Goal: Obtain resource: Download file/media

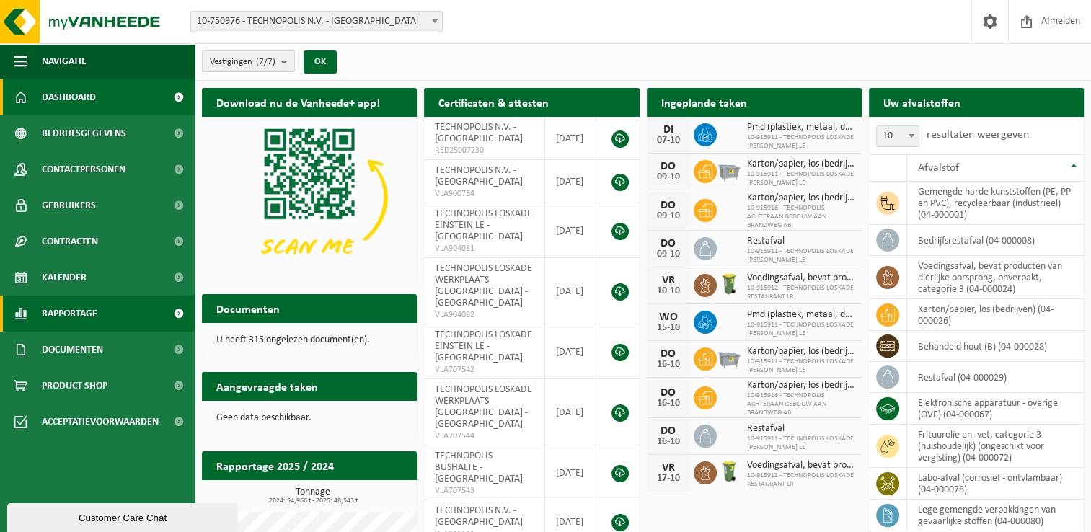
click at [79, 312] on span "Rapportage" at bounding box center [70, 314] width 56 height 36
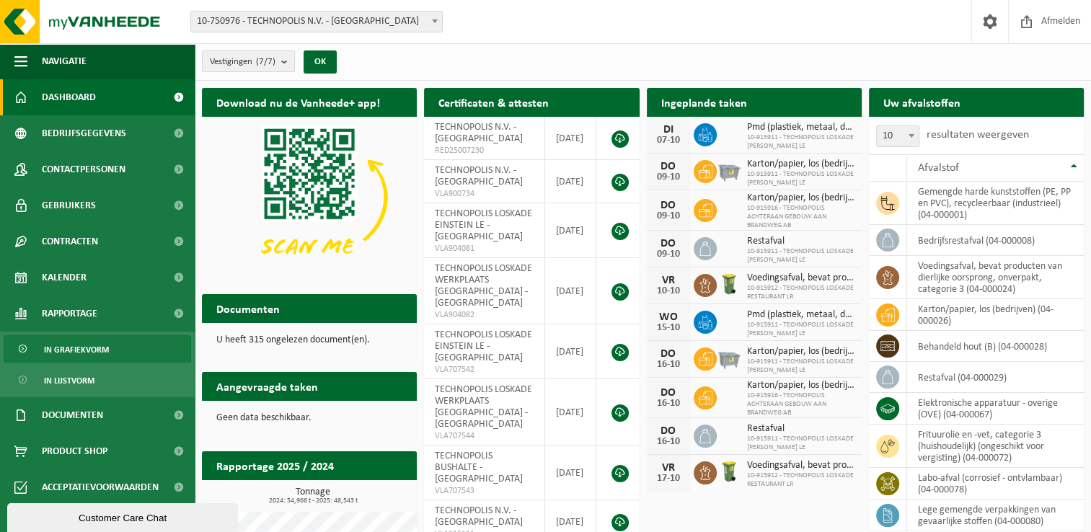
click at [87, 351] on span "In grafiekvorm" at bounding box center [76, 349] width 65 height 27
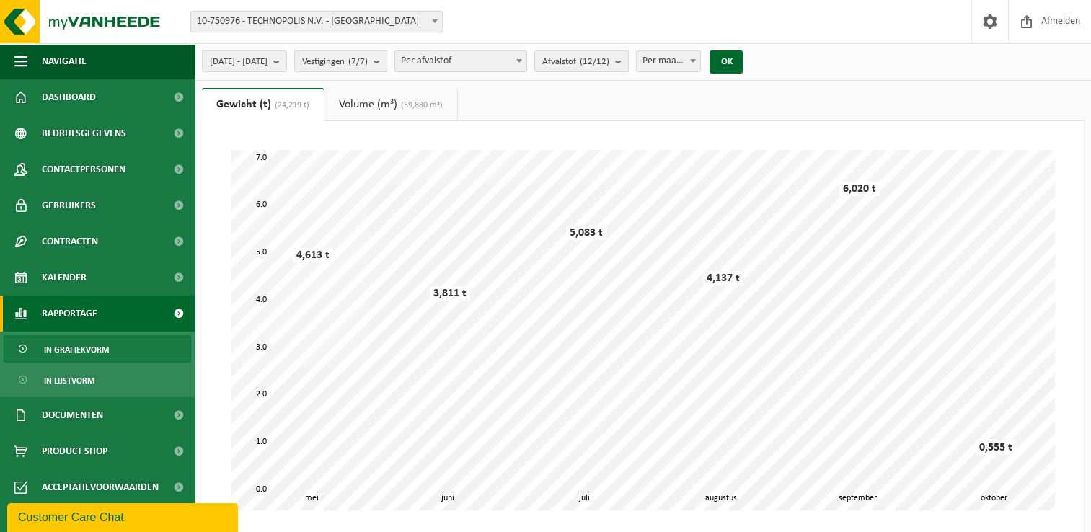
click at [526, 60] on span at bounding box center [519, 60] width 14 height 19
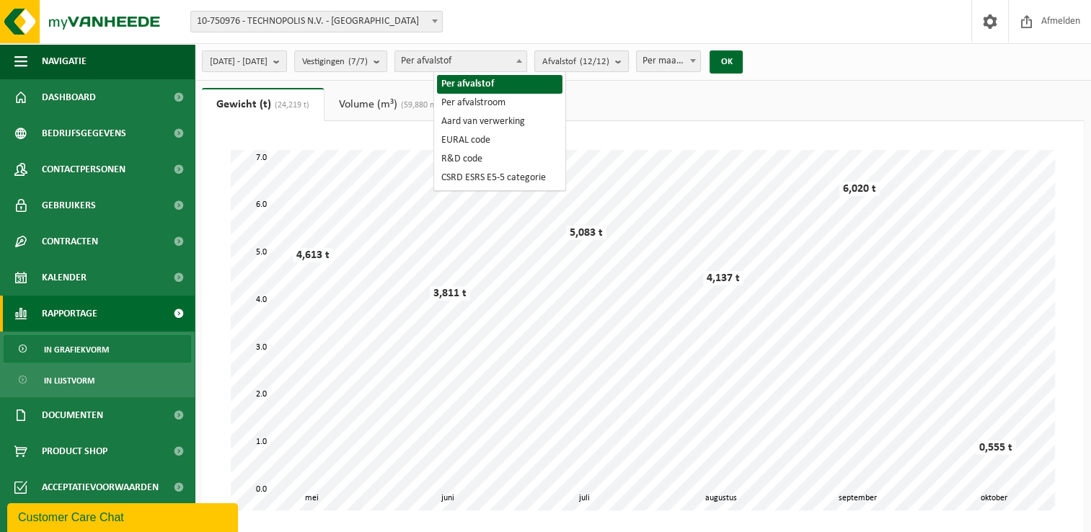
click at [628, 62] on b "submit" at bounding box center [621, 61] width 13 height 20
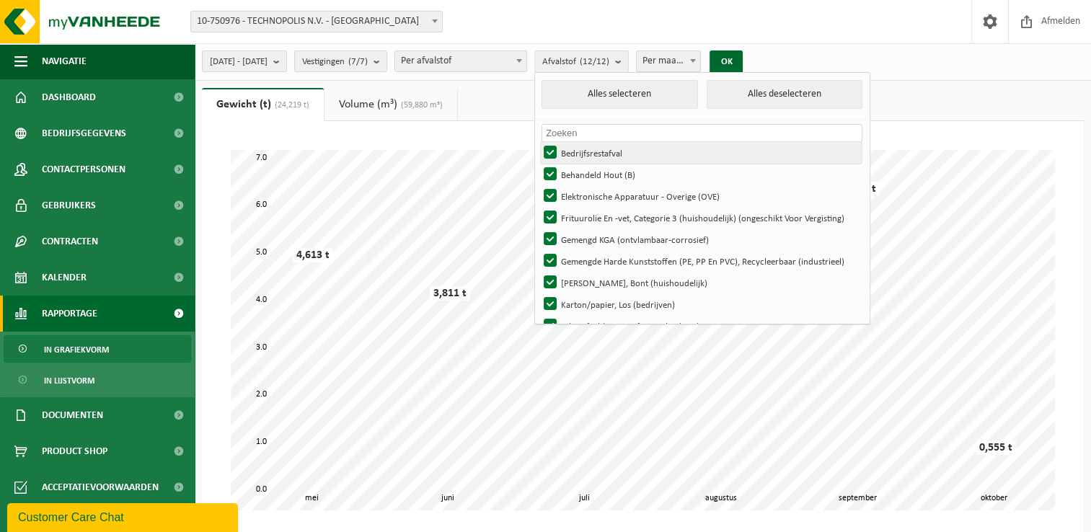
click at [591, 147] on label "Bedrijfsrestafval" at bounding box center [701, 153] width 321 height 22
click at [539, 142] on input "Bedrijfsrestafval" at bounding box center [538, 141] width 1 height 1
checkbox input "false"
click at [587, 171] on label "Behandeld Hout (B)" at bounding box center [701, 175] width 321 height 22
click at [539, 164] on input "Behandeld Hout (B)" at bounding box center [538, 163] width 1 height 1
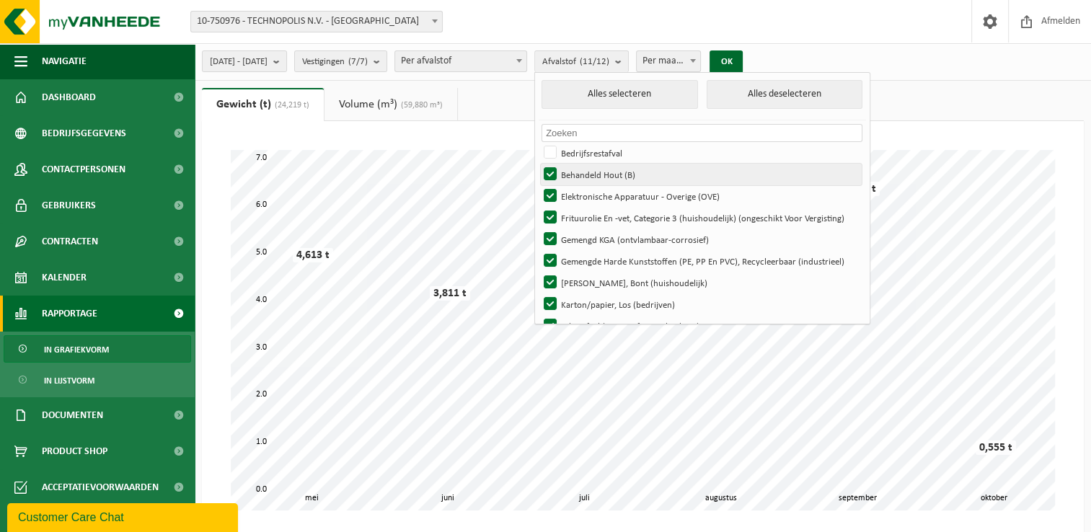
checkbox input "false"
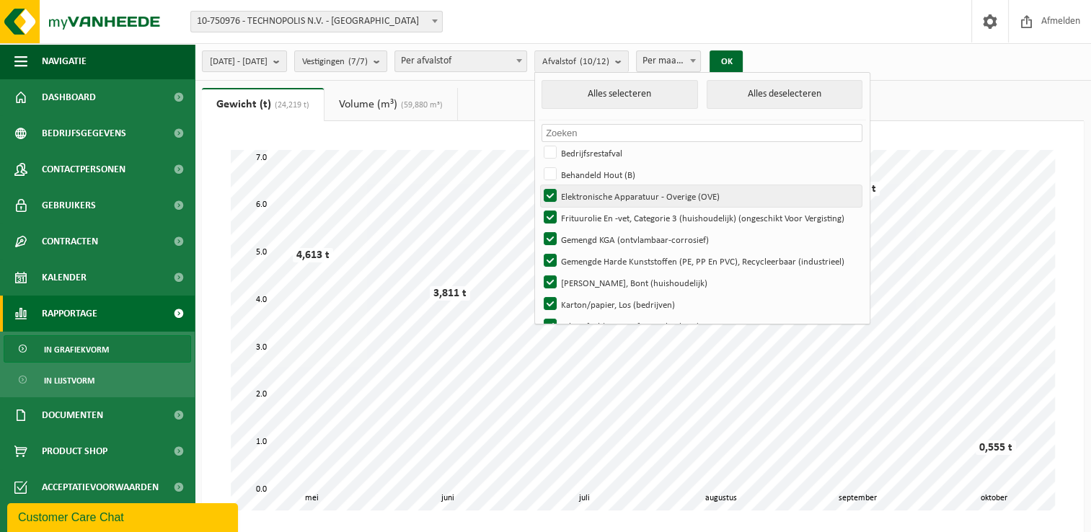
click at [591, 192] on label "Elektronische Apparatuur - Overige (OVE)" at bounding box center [701, 196] width 321 height 22
click at [539, 185] on input "Elektronische Apparatuur - Overige (OVE)" at bounding box center [538, 185] width 1 height 1
checkbox input "false"
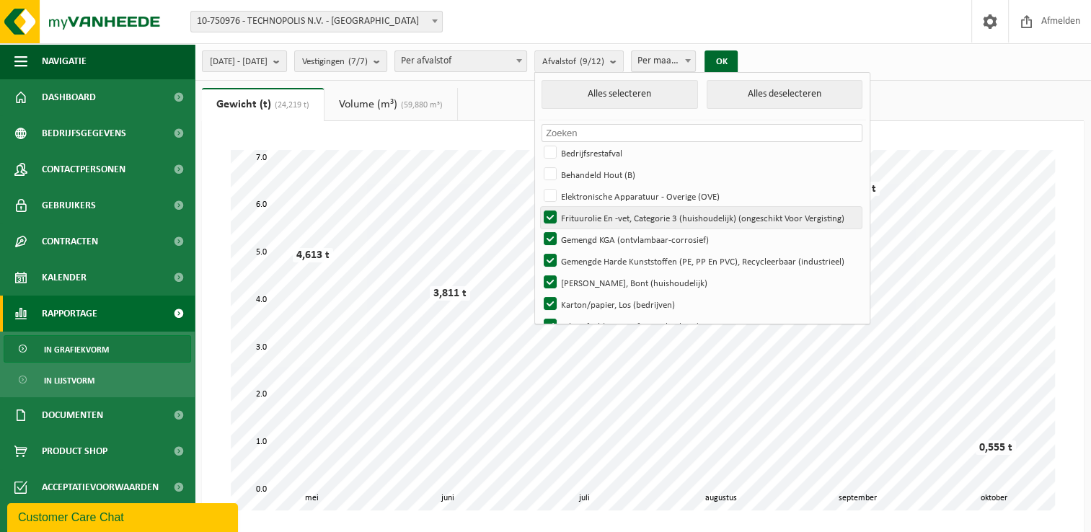
click at [591, 215] on label "Frituurolie En -vet, Categorie 3 (huishoudelijk) (ongeschikt Voor Vergisting)" at bounding box center [701, 218] width 321 height 22
click at [539, 207] on input "Frituurolie En -vet, Categorie 3 (huishoudelijk) (ongeschikt Voor Vergisting)" at bounding box center [538, 206] width 1 height 1
checkbox input "false"
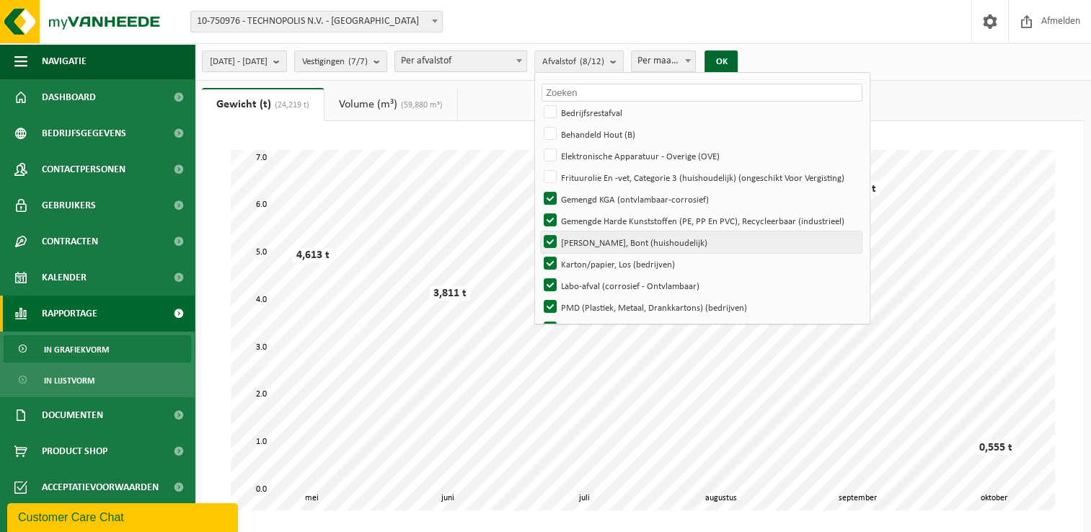
scroll to position [72, 0]
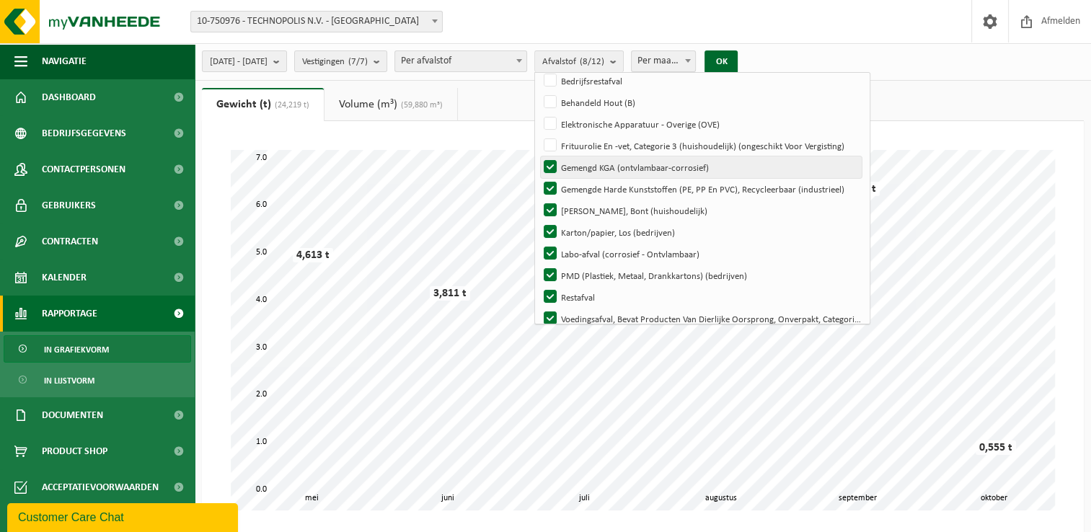
click at [588, 162] on label "Gemengd KGA (ontvlambaar-corrosief)" at bounding box center [701, 167] width 321 height 22
click at [539, 156] on input "Gemengd KGA (ontvlambaar-corrosief)" at bounding box center [538, 156] width 1 height 1
checkbox input "false"
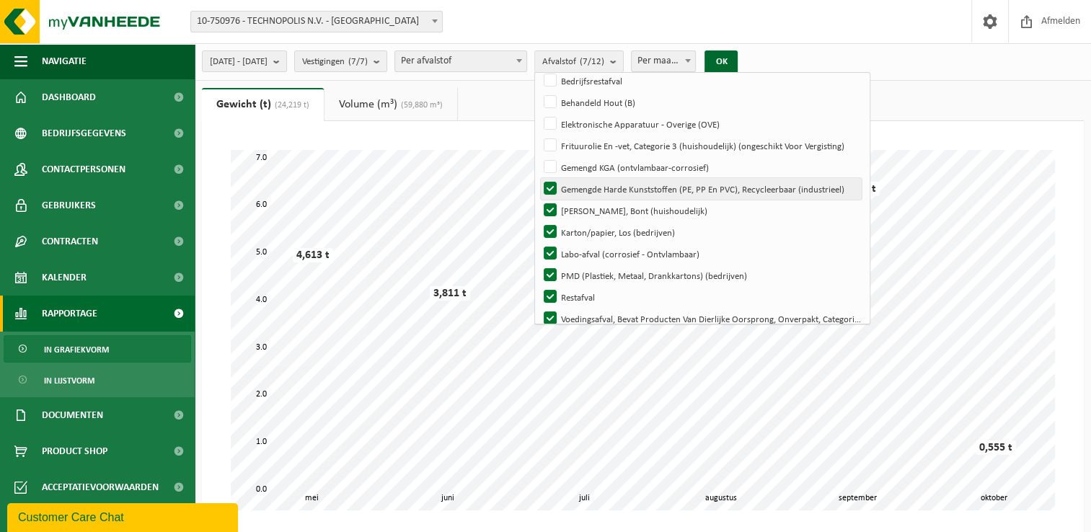
click at [589, 186] on label "Gemengde Harde Kunststoffen (PE, PP En PVC), Recycleerbaar (industrieel)" at bounding box center [701, 189] width 321 height 22
click at [539, 178] on input "Gemengde Harde Kunststoffen (PE, PP En PVC), Recycleerbaar (industrieel)" at bounding box center [538, 177] width 1 height 1
checkbox input "false"
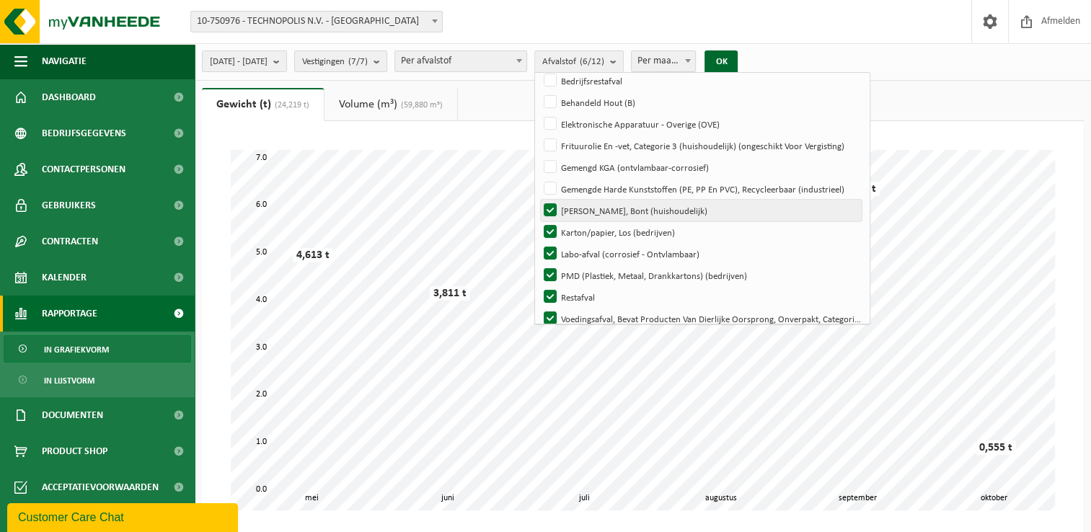
click at [588, 207] on label "Hol Glas, Bont (huishoudelijk)" at bounding box center [701, 211] width 321 height 22
click at [539, 200] on input "Hol Glas, Bont (huishoudelijk)" at bounding box center [538, 199] width 1 height 1
checkbox input "false"
click at [591, 229] on label "Karton/papier, Los (bedrijven)" at bounding box center [701, 232] width 321 height 22
click at [539, 221] on input "Karton/papier, Los (bedrijven)" at bounding box center [538, 221] width 1 height 1
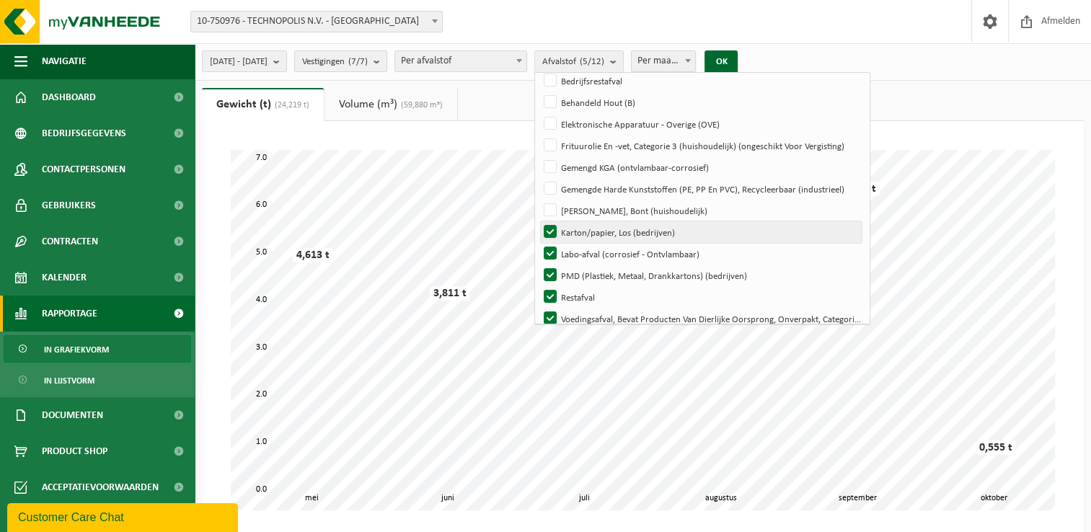
checkbox input "false"
click at [590, 250] on label "Labo-afval (corrosief - Ontvlambaar)" at bounding box center [701, 254] width 321 height 22
click at [539, 243] on input "Labo-afval (corrosief - Ontvlambaar)" at bounding box center [538, 242] width 1 height 1
checkbox input "false"
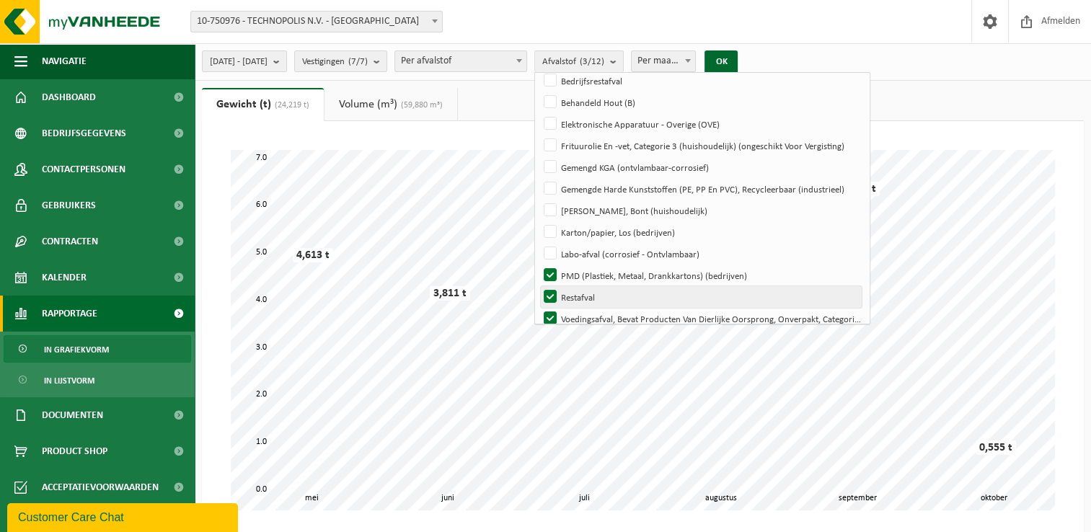
click at [589, 299] on label "Restafval" at bounding box center [701, 297] width 321 height 22
click at [539, 286] on input "Restafval" at bounding box center [538, 286] width 1 height 1
checkbox input "false"
click at [591, 315] on label "Voedingsafval, Bevat Producten Van Dierlijke Oorsprong, Onverpakt, Categorie 3" at bounding box center [701, 319] width 321 height 22
click at [539, 308] on input "Voedingsafval, Bevat Producten Van Dierlijke Oorsprong, Onverpakt, Categorie 3" at bounding box center [538, 307] width 1 height 1
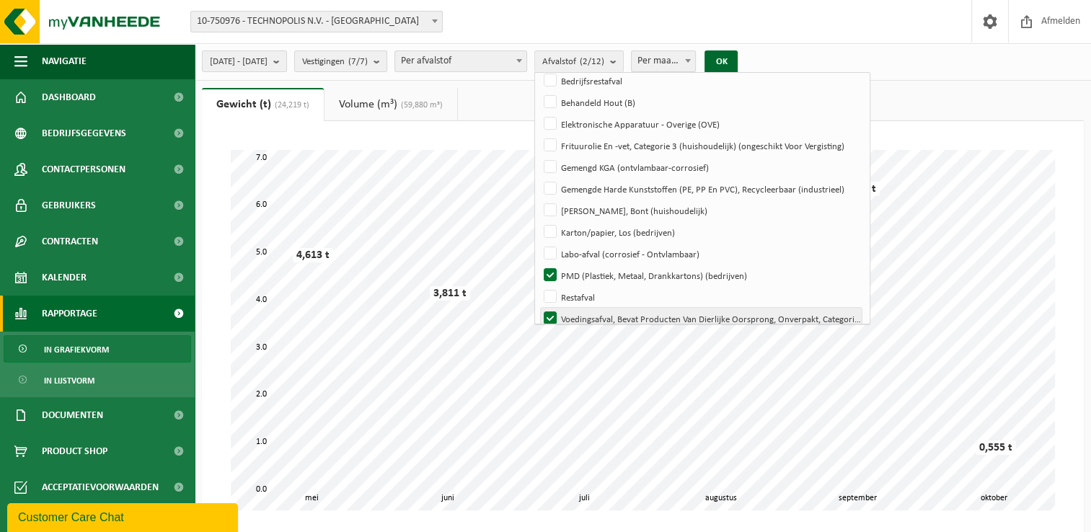
checkbox input "false"
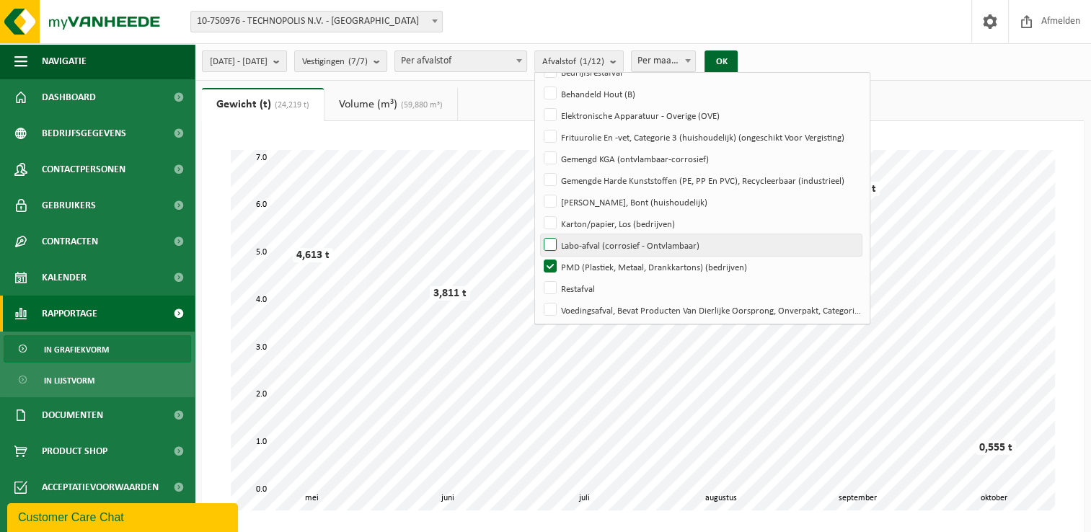
scroll to position [83, 0]
click at [738, 60] on button "OK" at bounding box center [720, 61] width 33 height 23
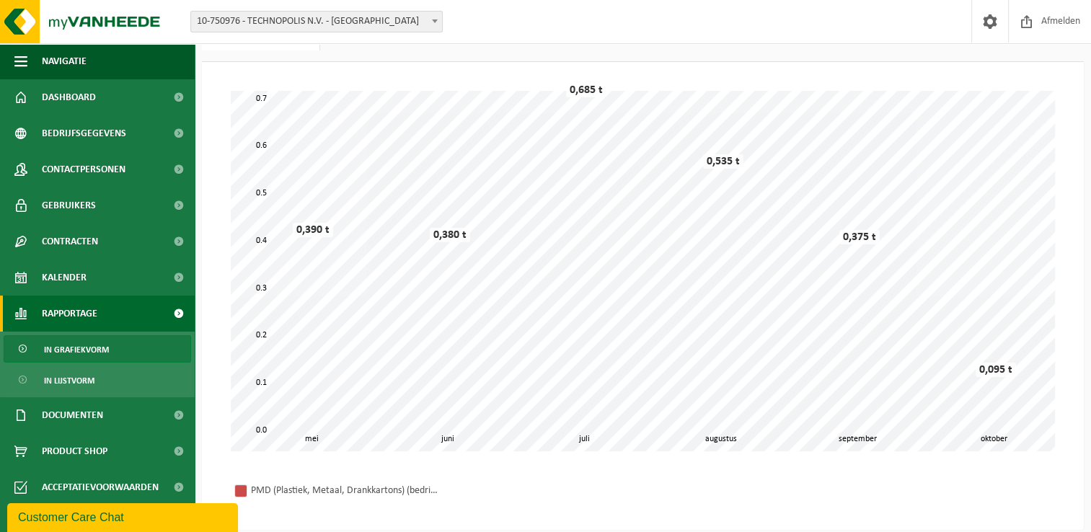
scroll to position [0, 0]
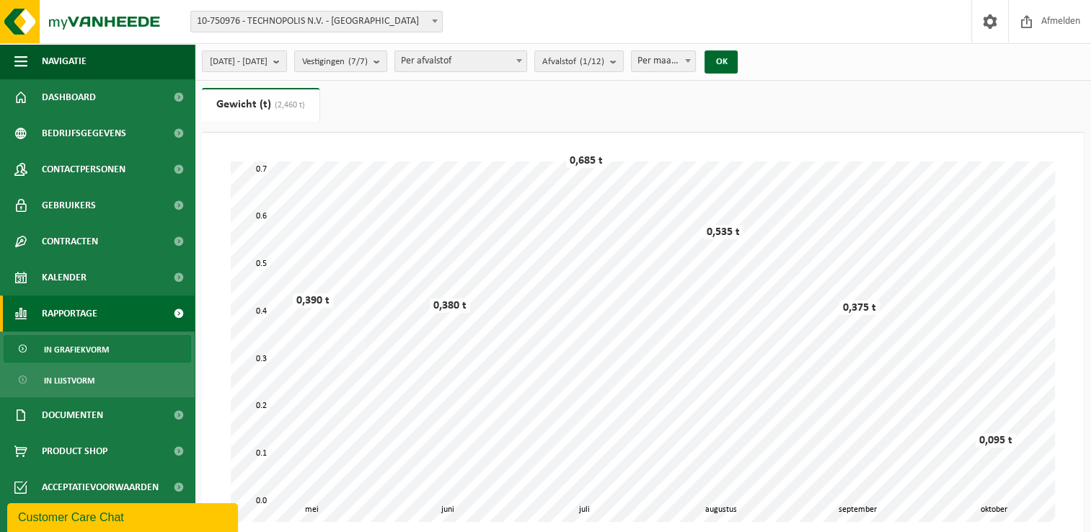
click at [522, 61] on b at bounding box center [519, 61] width 6 height 4
click at [286, 59] on b "submit" at bounding box center [279, 61] width 13 height 20
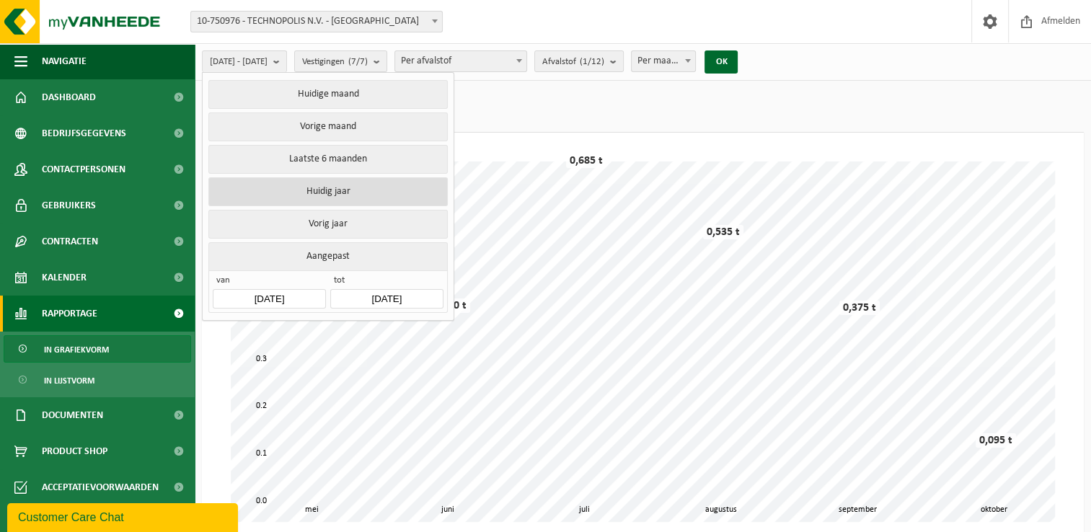
click at [348, 187] on button "Huidig jaar" at bounding box center [327, 191] width 239 height 29
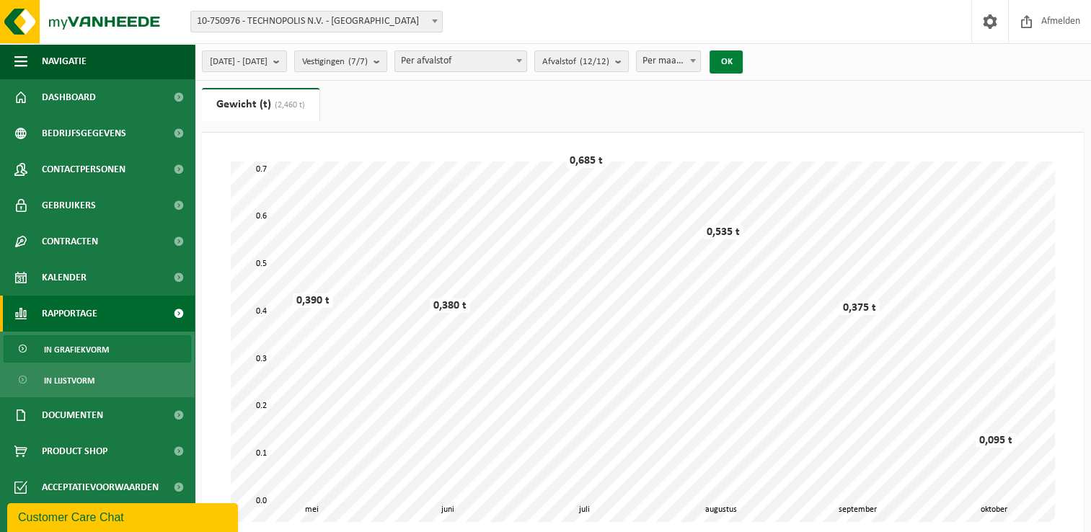
click at [743, 61] on button "OK" at bounding box center [725, 61] width 33 height 23
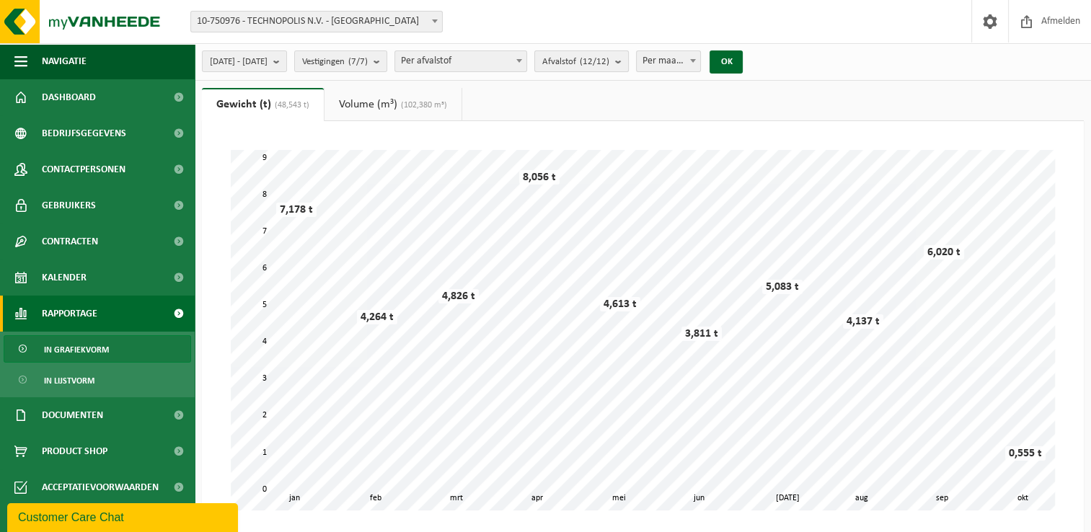
click at [628, 61] on b "submit" at bounding box center [621, 61] width 13 height 20
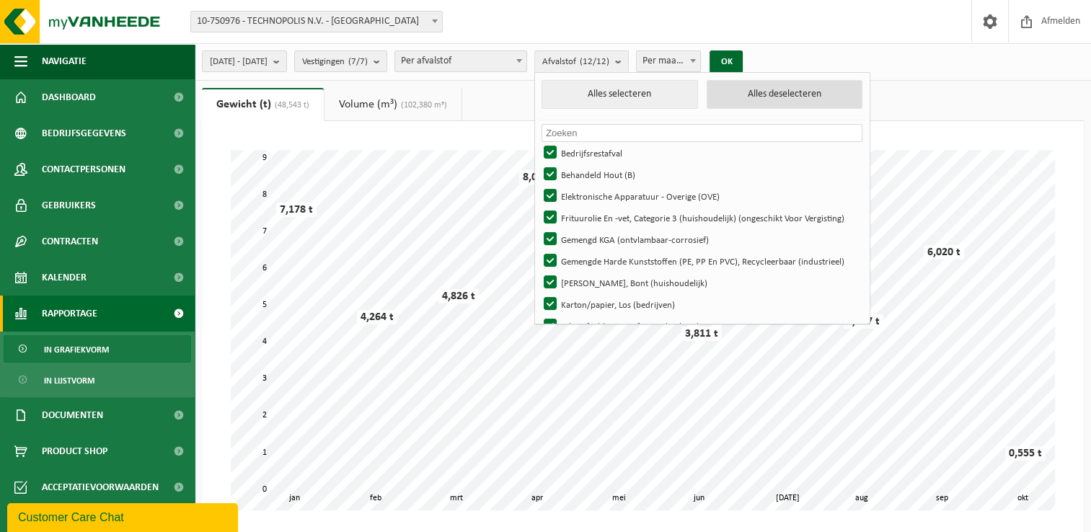
click at [808, 96] on button "Alles deselecteren" at bounding box center [785, 94] width 156 height 29
checkbox input "false"
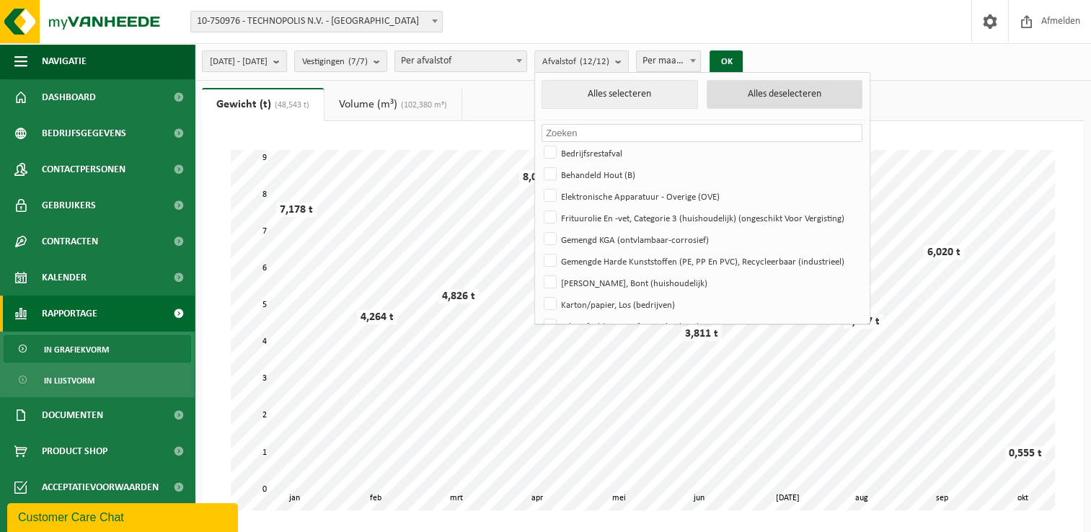
checkbox input "false"
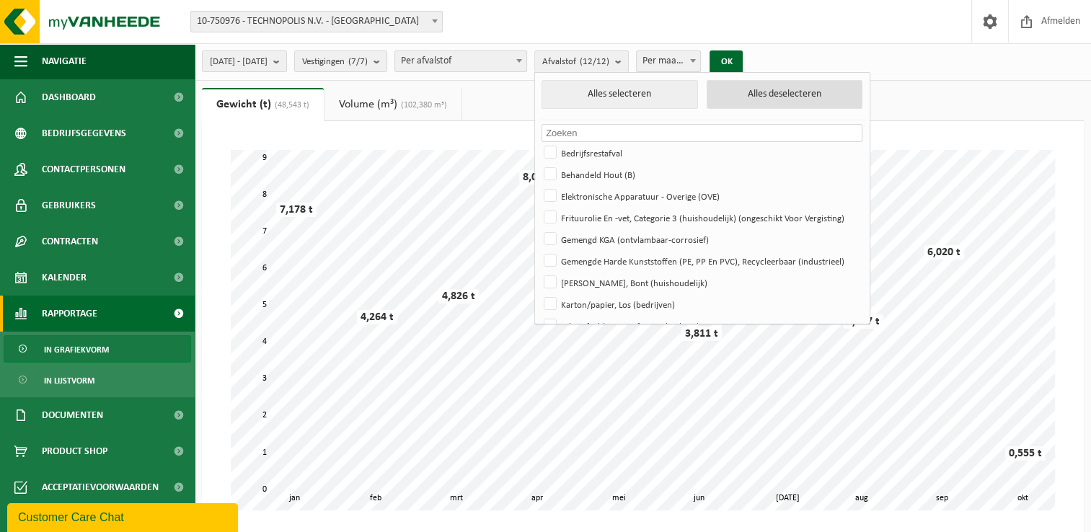
checkbox input "false"
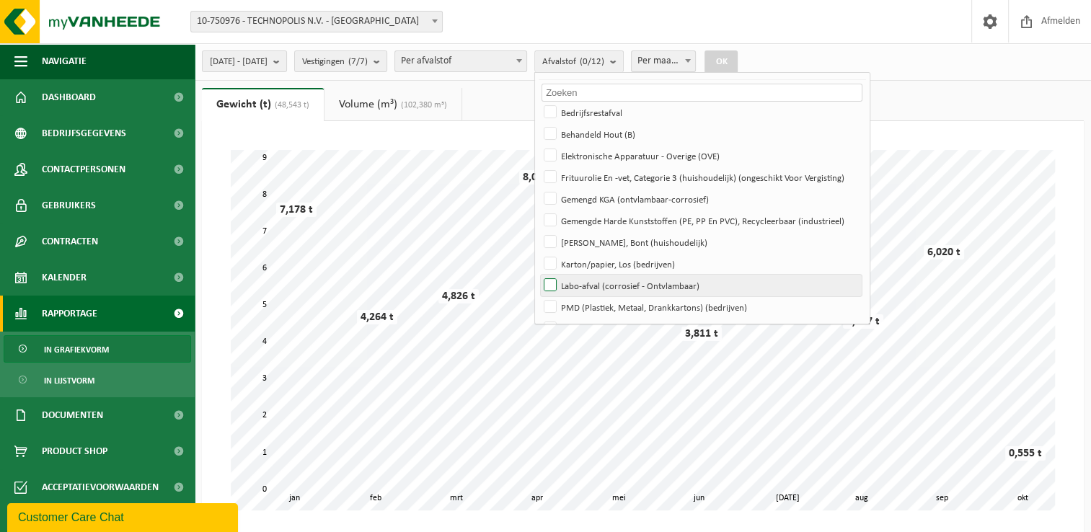
scroll to position [72, 0]
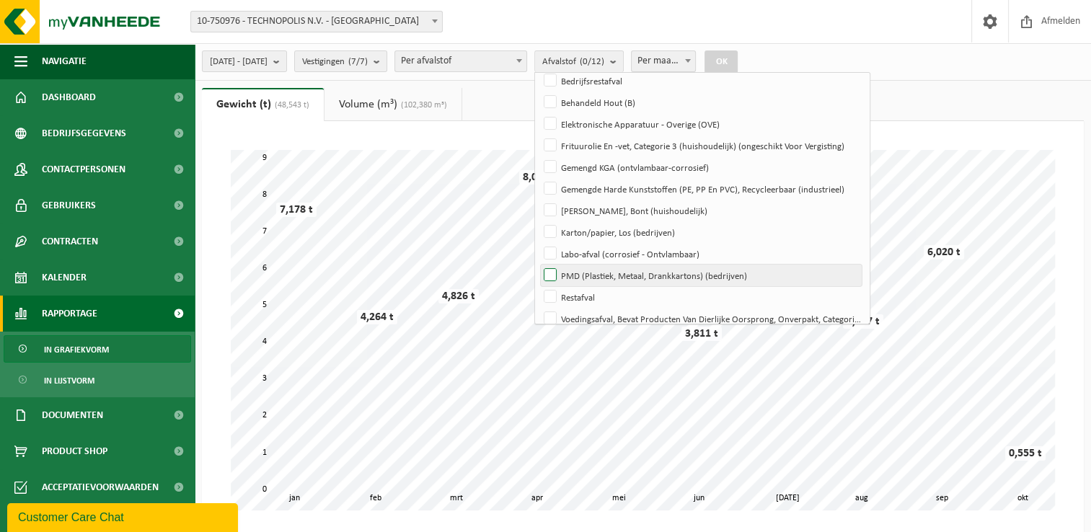
click at [591, 273] on label "PMD (Plastiek, Metaal, Drankkartons) (bedrijven)" at bounding box center [701, 276] width 321 height 22
click at [539, 265] on input "PMD (Plastiek, Metaal, Drankkartons) (bedrijven)" at bounding box center [538, 264] width 1 height 1
checkbox input "true"
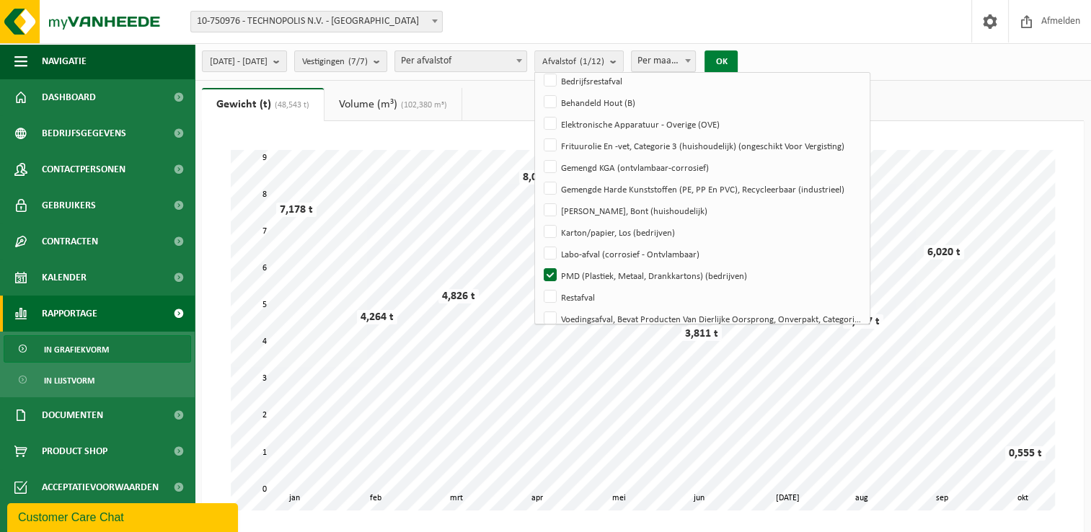
click at [738, 61] on button "OK" at bounding box center [720, 61] width 33 height 23
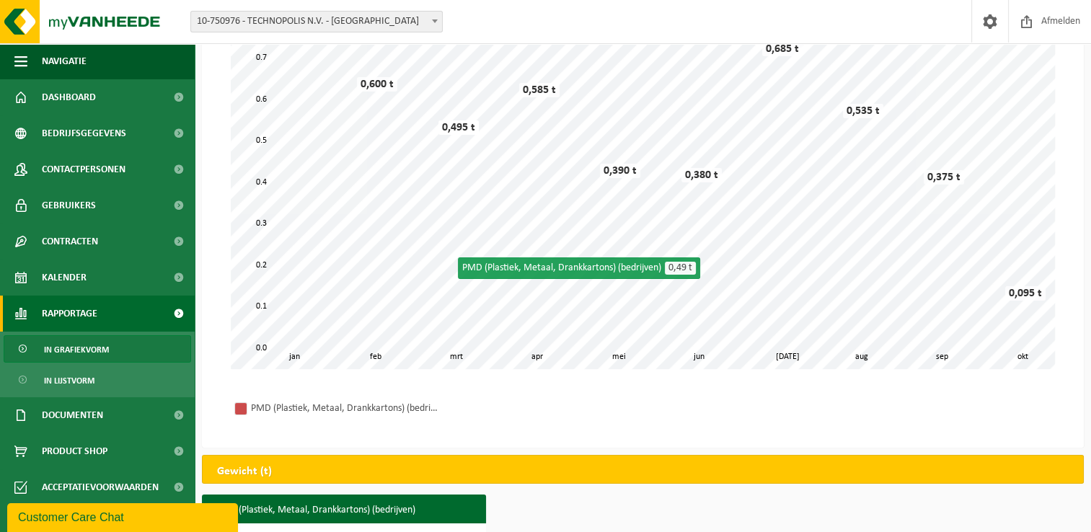
scroll to position [0, 0]
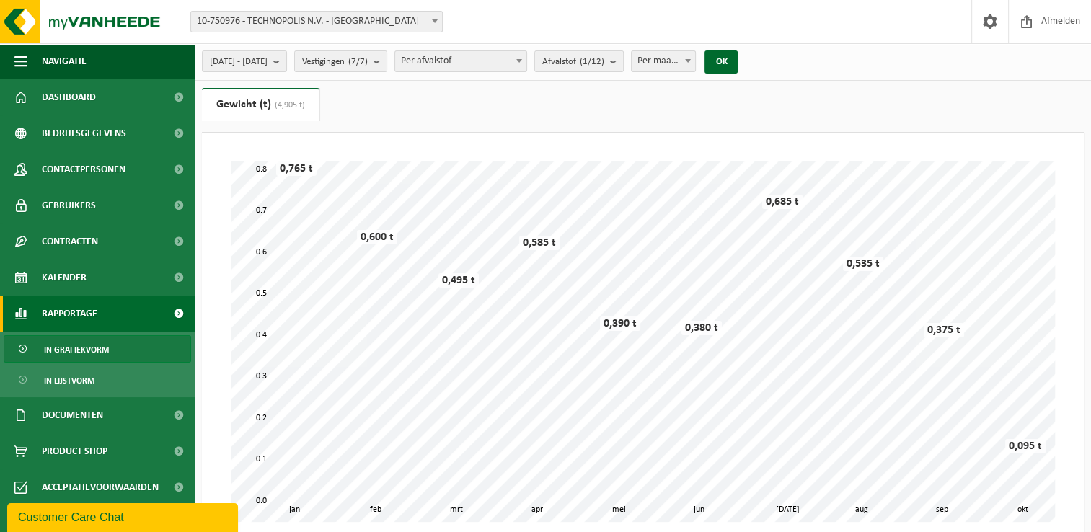
click at [310, 103] on link "Gewicht (t) (4,905 t)" at bounding box center [261, 104] width 118 height 33
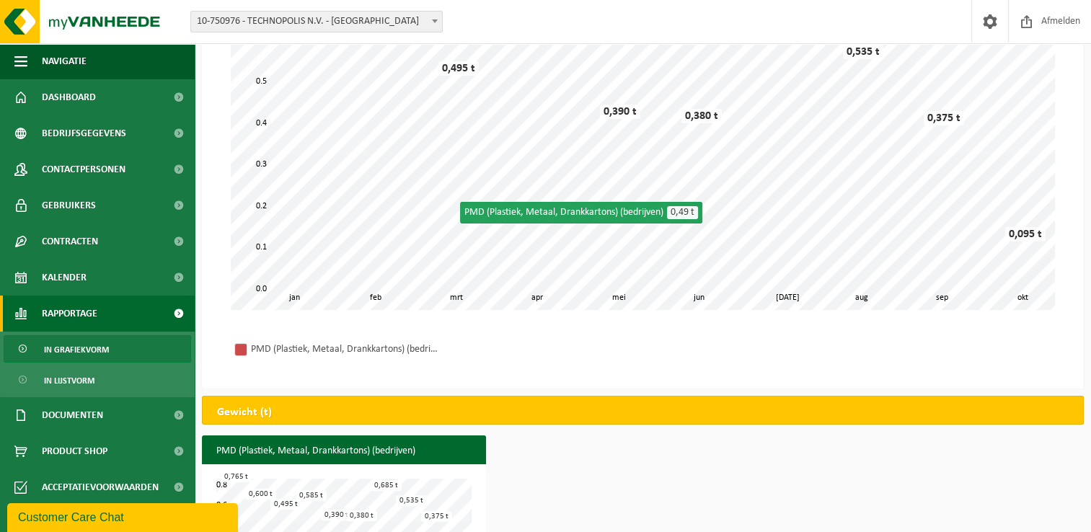
scroll to position [216, 0]
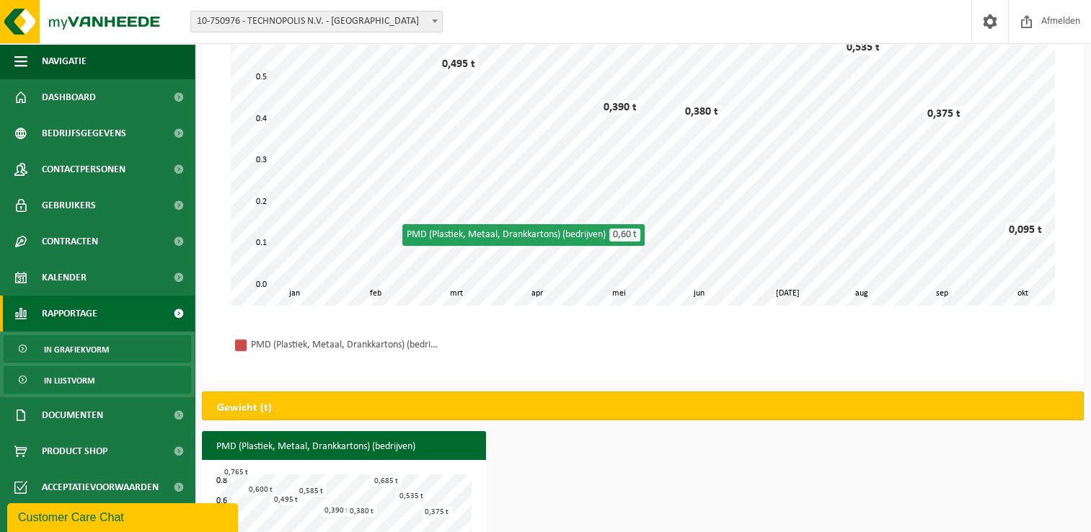
click at [94, 379] on span "In lijstvorm" at bounding box center [69, 380] width 50 height 27
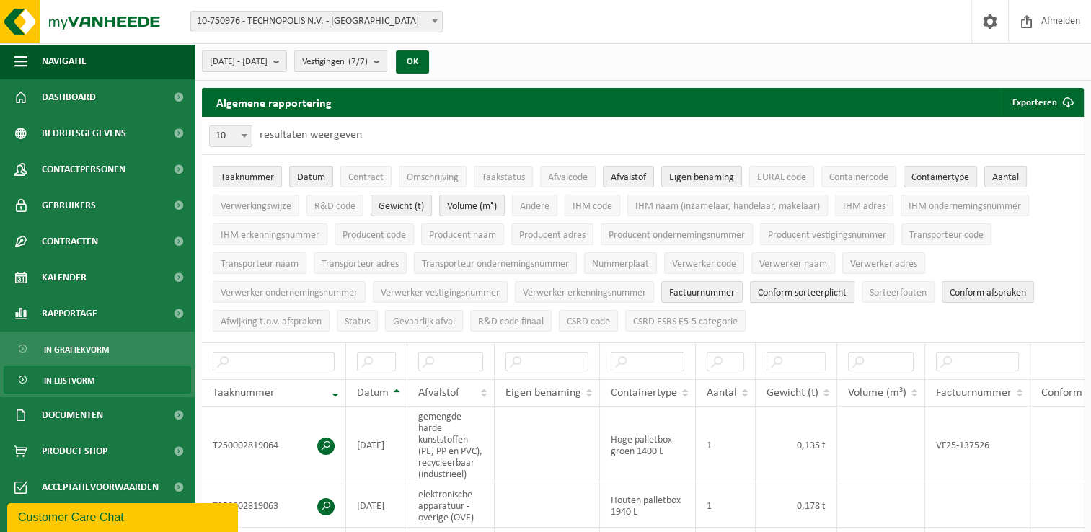
click at [118, 377] on link "In lijstvorm" at bounding box center [97, 379] width 187 height 27
click at [240, 135] on span at bounding box center [244, 135] width 14 height 19
click at [243, 134] on b at bounding box center [245, 136] width 6 height 4
click at [343, 209] on span "R&D code" at bounding box center [334, 206] width 41 height 11
click at [339, 207] on span "R&D code" at bounding box center [334, 206] width 41 height 11
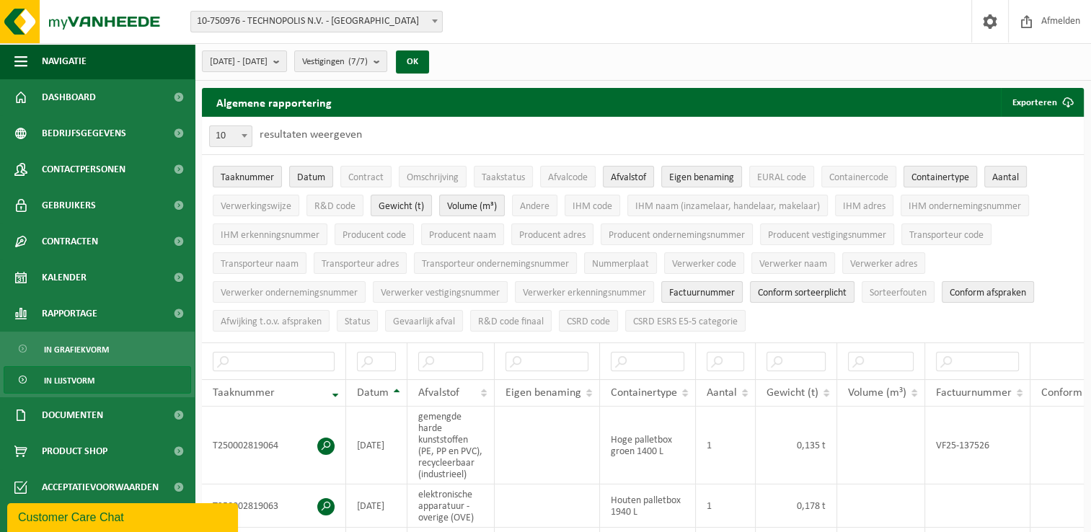
click at [946, 174] on span "Containertype" at bounding box center [940, 177] width 58 height 11
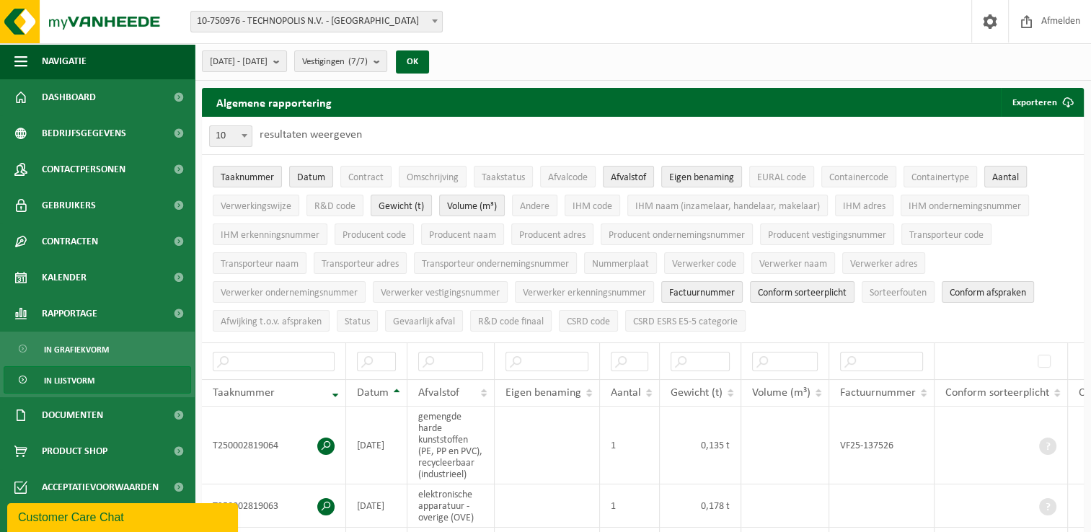
click at [1009, 176] on span "Aantal" at bounding box center [1005, 177] width 27 height 11
click at [991, 288] on span "Conform afspraken" at bounding box center [988, 293] width 76 height 11
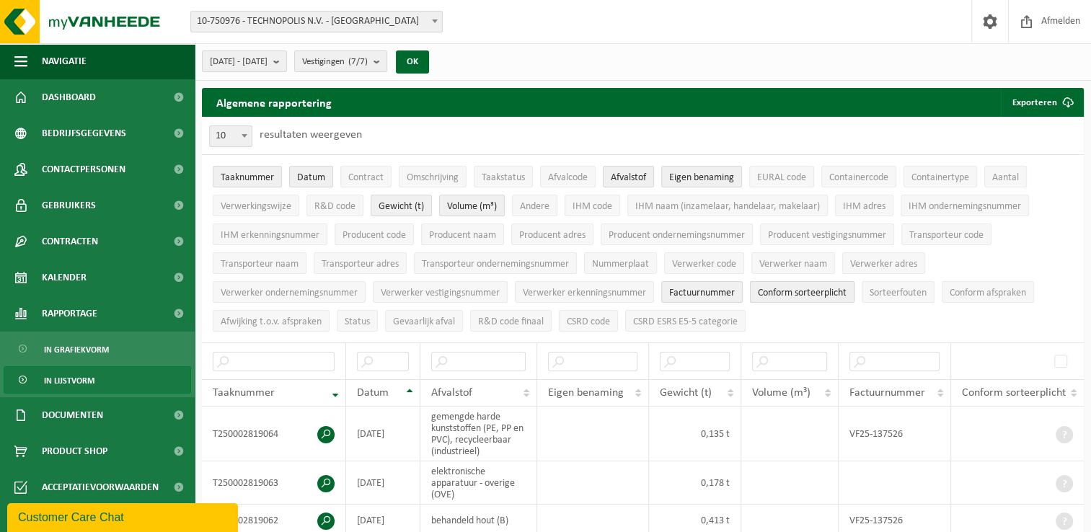
click at [825, 289] on span "Conform sorteerplicht" at bounding box center [802, 293] width 89 height 11
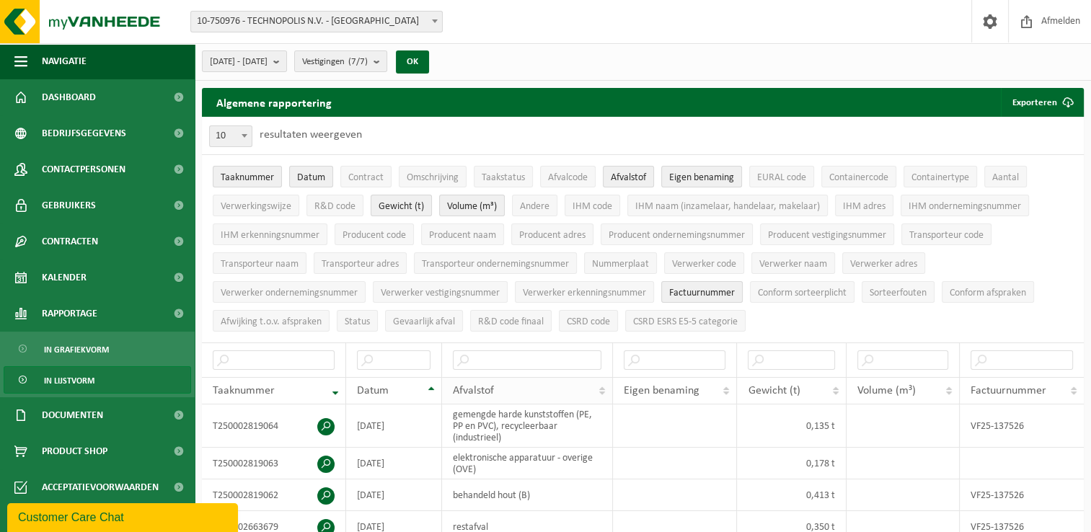
click at [601, 386] on th "Afvalstof" at bounding box center [528, 390] width 172 height 27
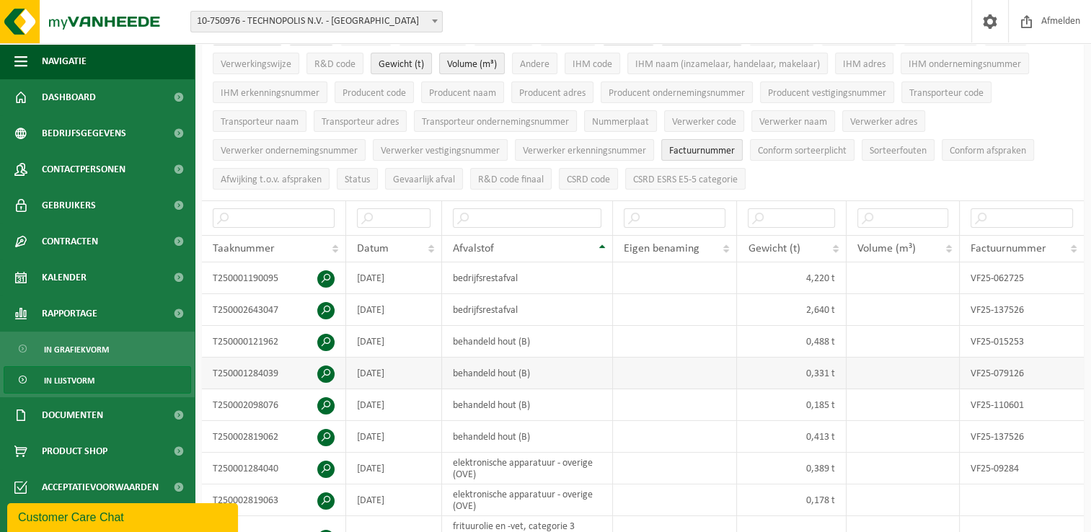
scroll to position [144, 0]
click at [508, 213] on input "text" at bounding box center [527, 215] width 149 height 19
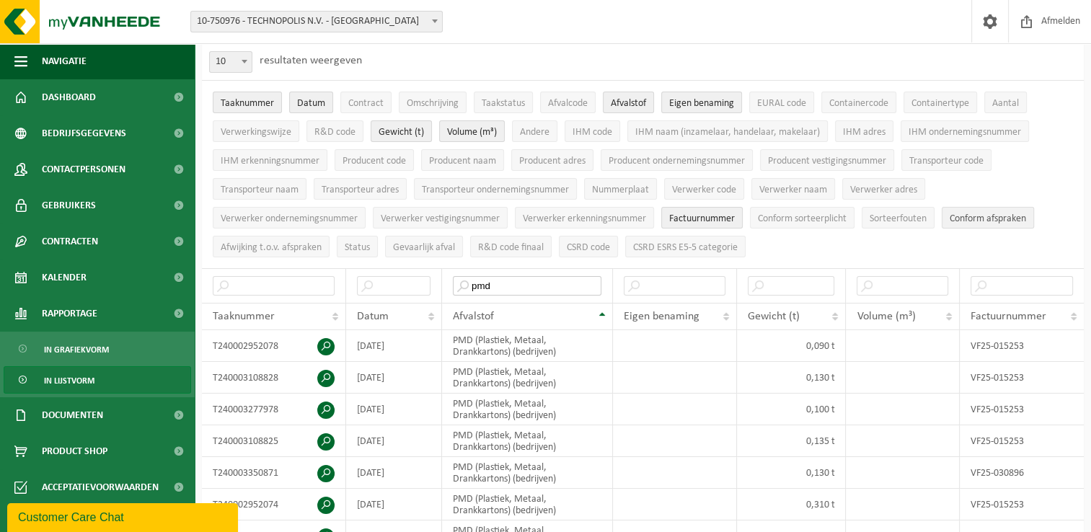
scroll to position [0, 0]
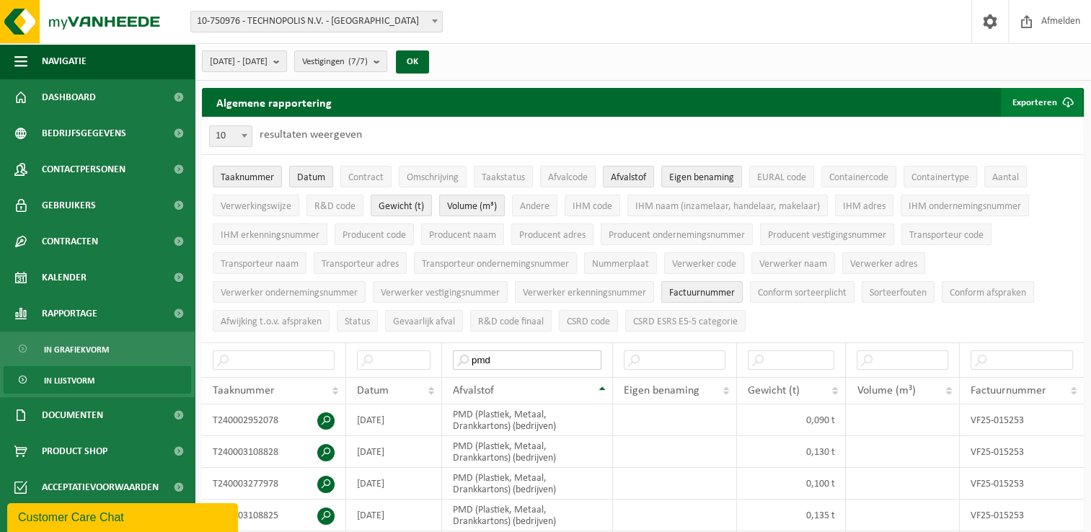
type input "pmd"
click at [1069, 100] on span "submit" at bounding box center [1067, 102] width 29 height 29
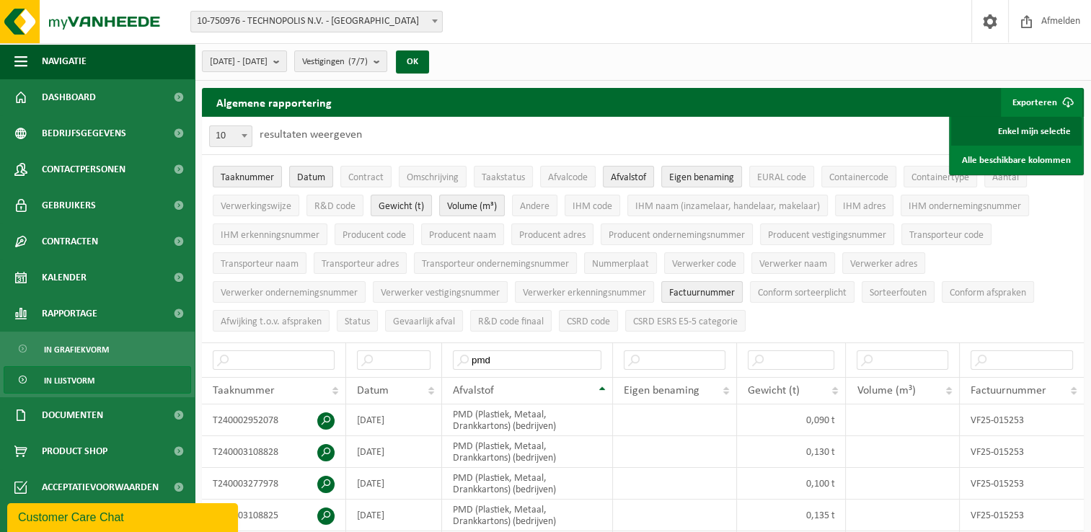
click at [1034, 128] on link "Enkel mijn selectie" at bounding box center [1016, 131] width 131 height 29
click at [614, 55] on div "2025-01-01 - 2025-10-07 Huidige maand Vorige maand Laatste 6 maanden Huidig jaa…" at bounding box center [643, 61] width 896 height 37
